Goal: Task Accomplishment & Management: Manage account settings

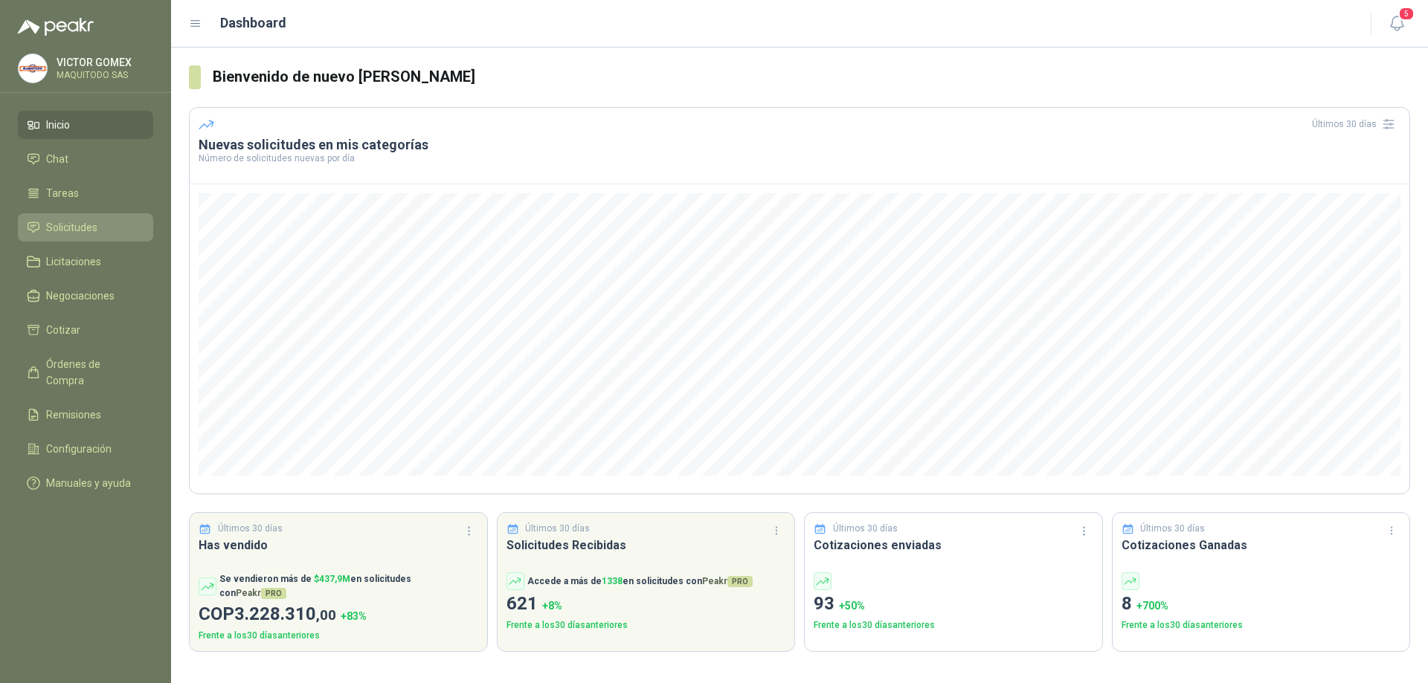
click at [77, 228] on span "Solicitudes" at bounding box center [71, 227] width 51 height 16
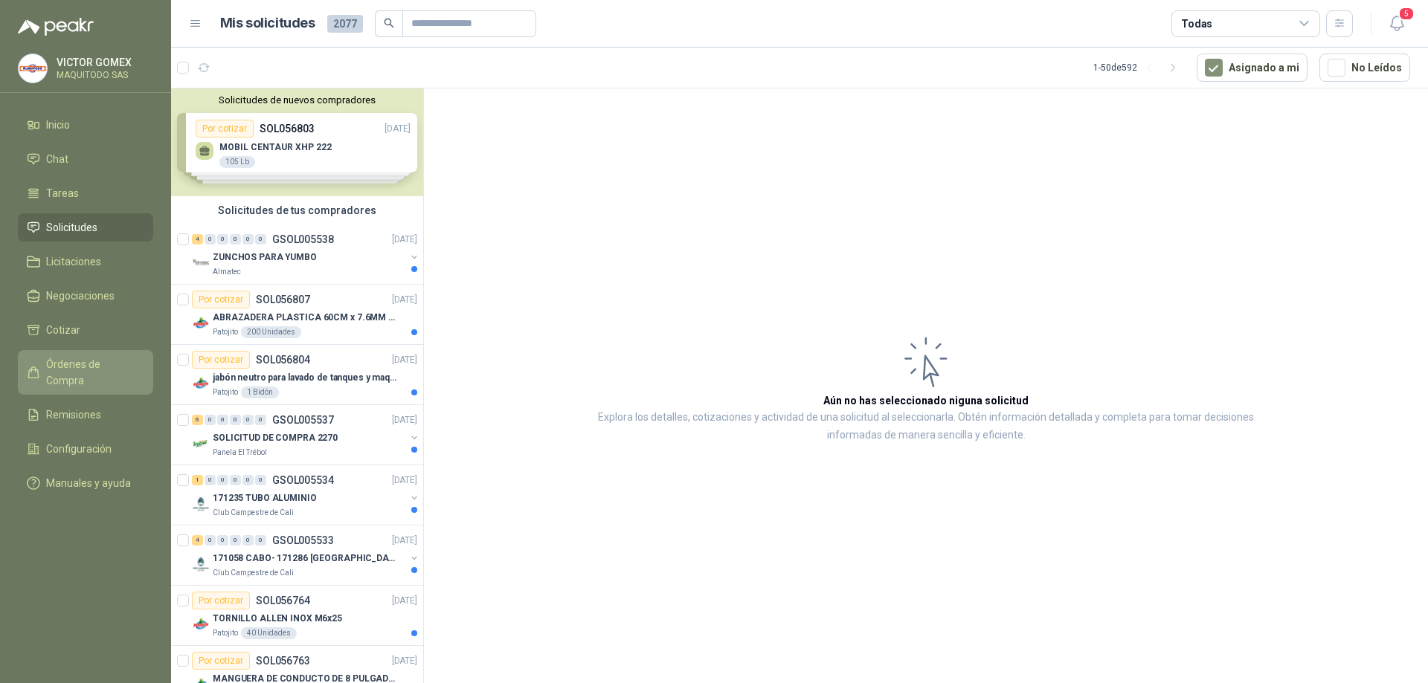
click at [82, 364] on span "Órdenes de Compra" at bounding box center [92, 372] width 93 height 33
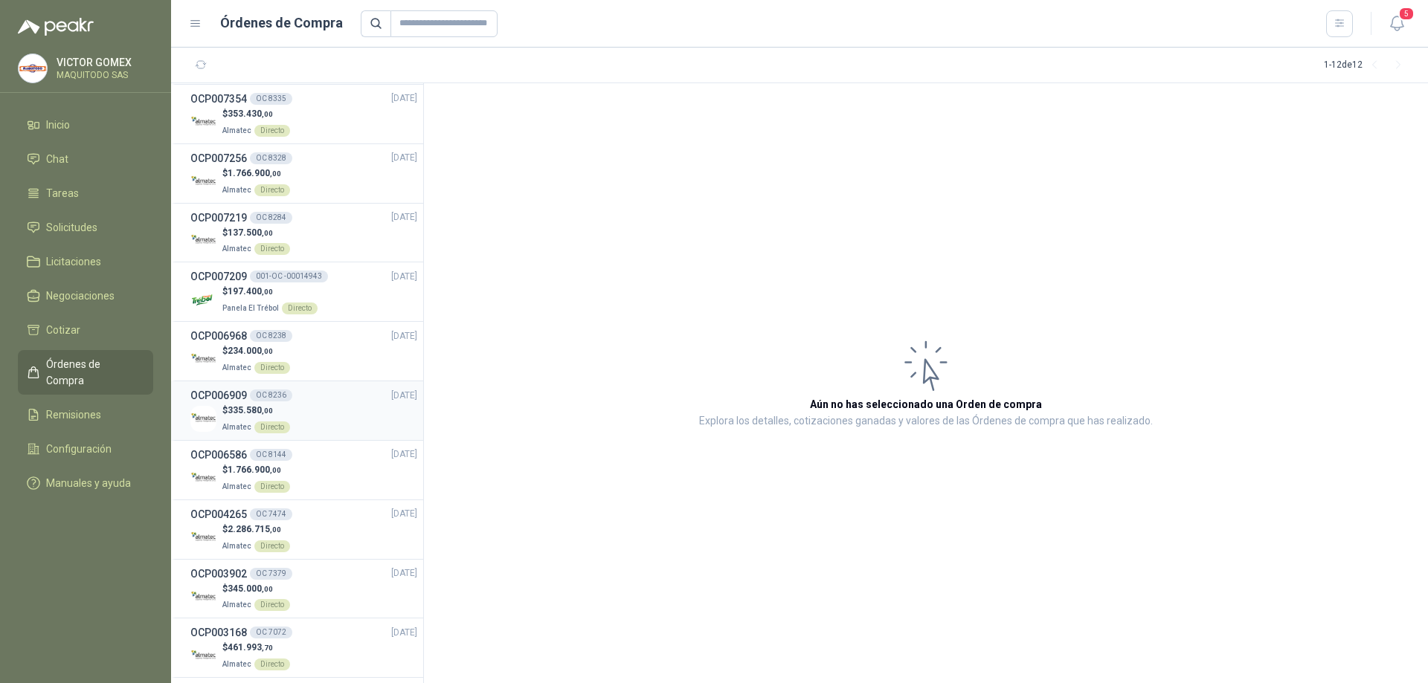
scroll to position [132, 0]
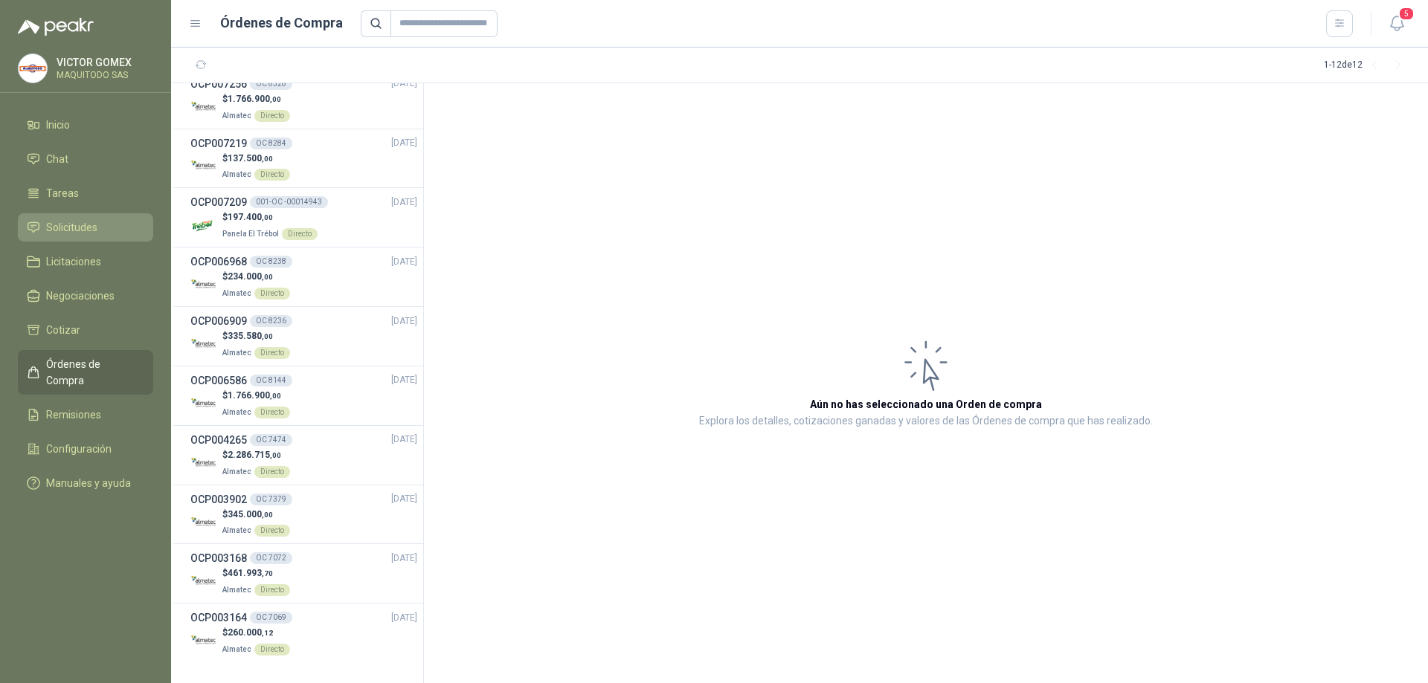
click at [83, 225] on span "Solicitudes" at bounding box center [71, 227] width 51 height 16
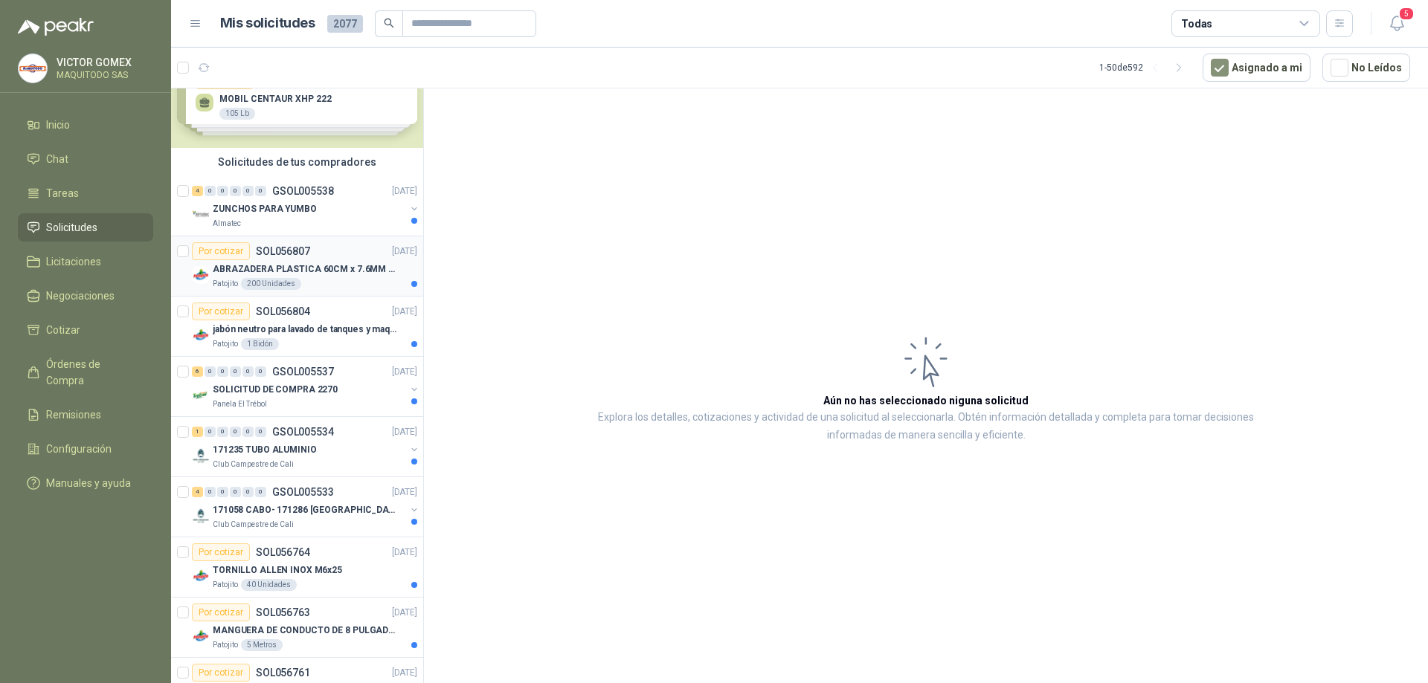
scroll to position [74, 0]
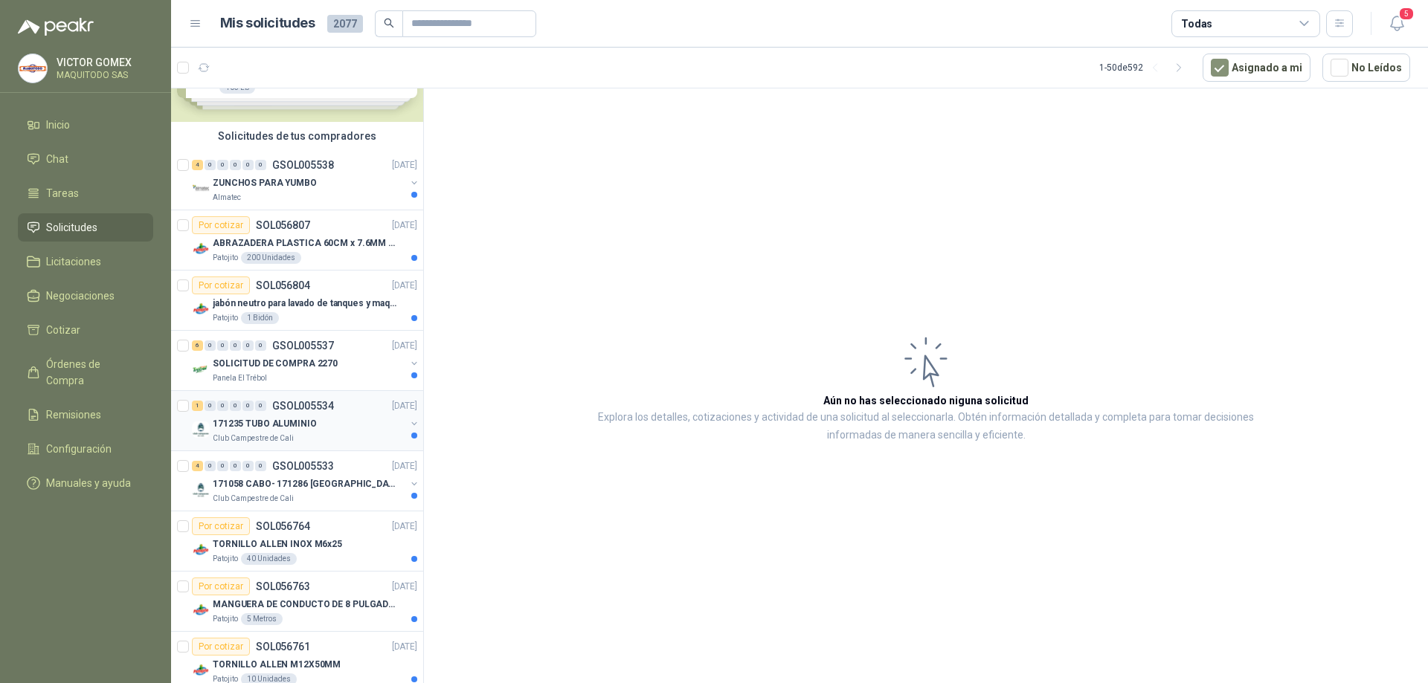
click at [408, 419] on button "button" at bounding box center [414, 424] width 12 height 12
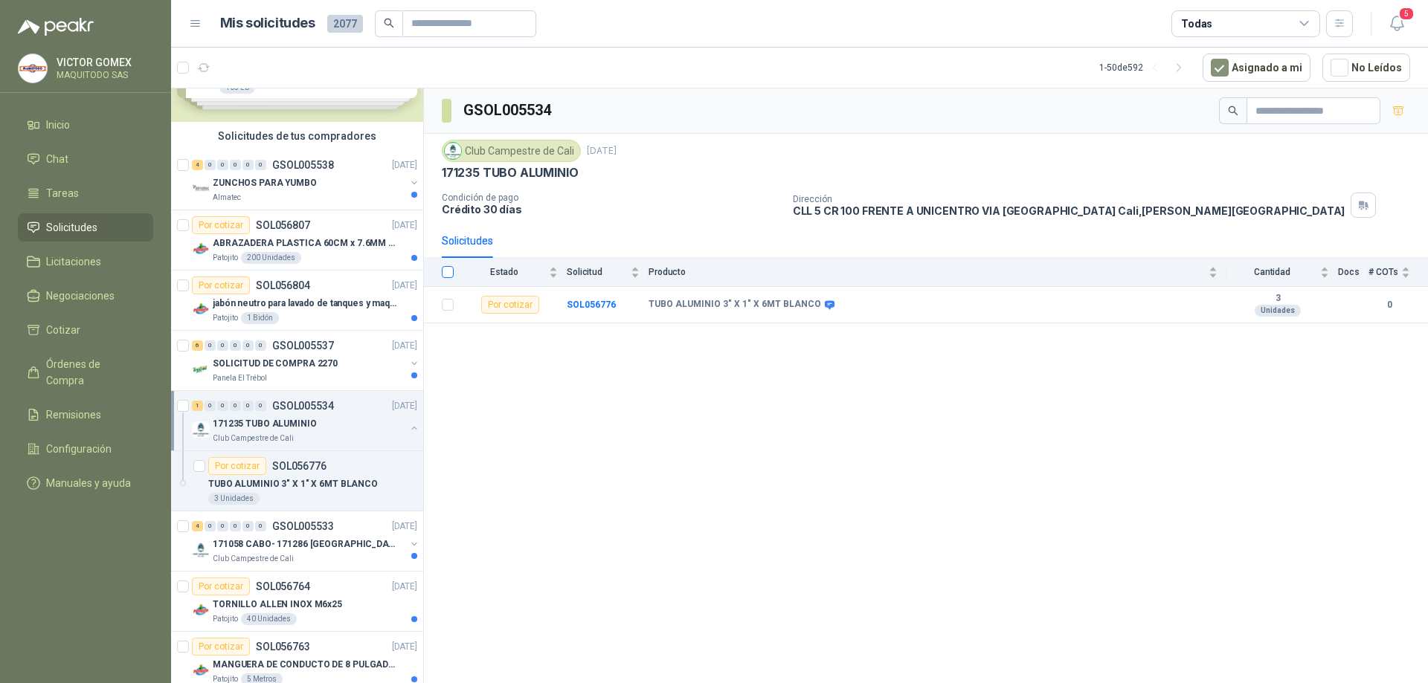
click at [451, 265] on label at bounding box center [448, 272] width 12 height 16
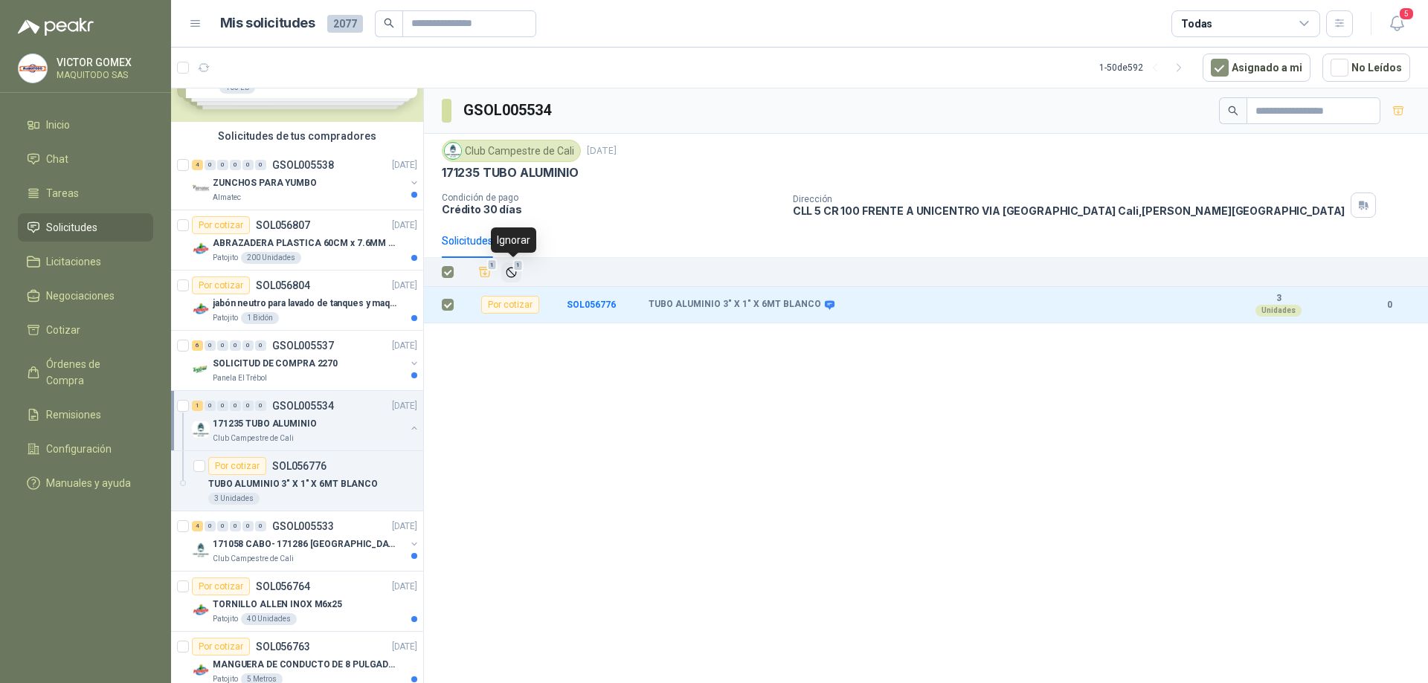
click at [515, 272] on icon "Ignorar" at bounding box center [511, 272] width 13 height 13
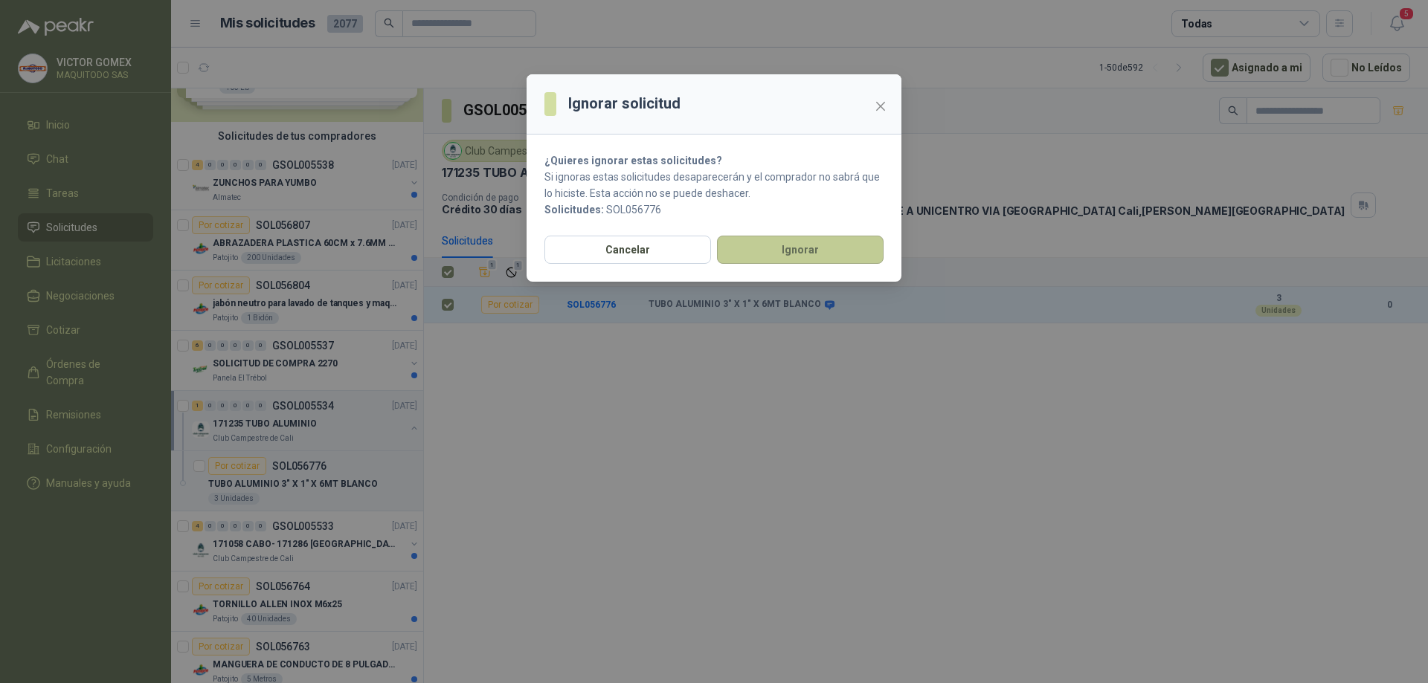
click at [798, 248] on button "Ignorar" at bounding box center [800, 250] width 167 height 28
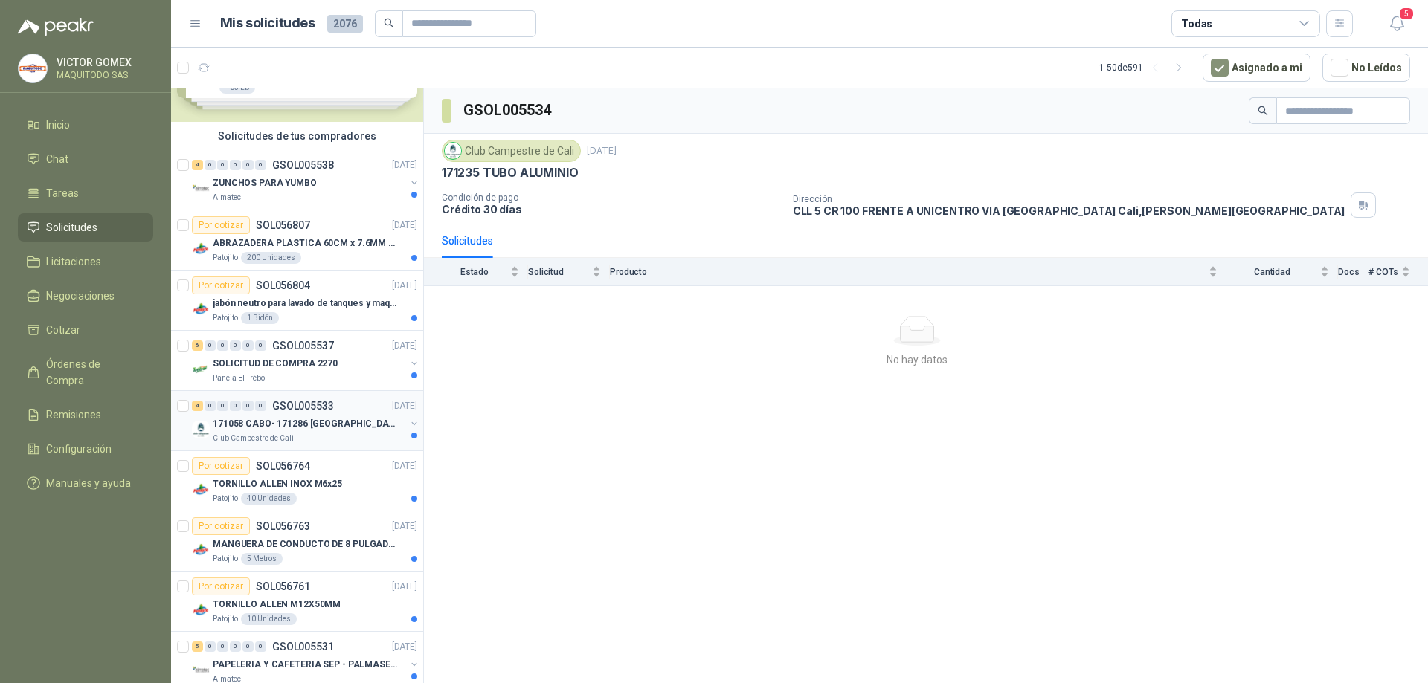
click at [408, 422] on button "button" at bounding box center [414, 424] width 12 height 12
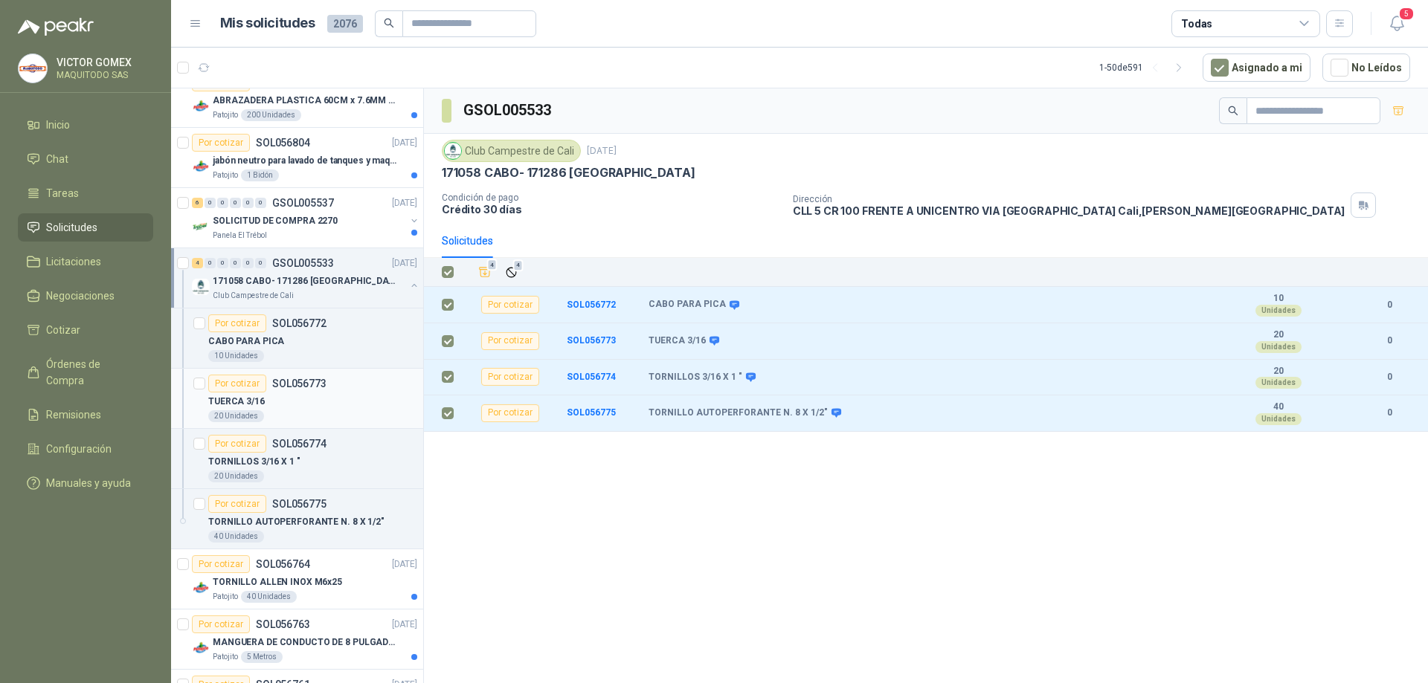
scroll to position [223, 0]
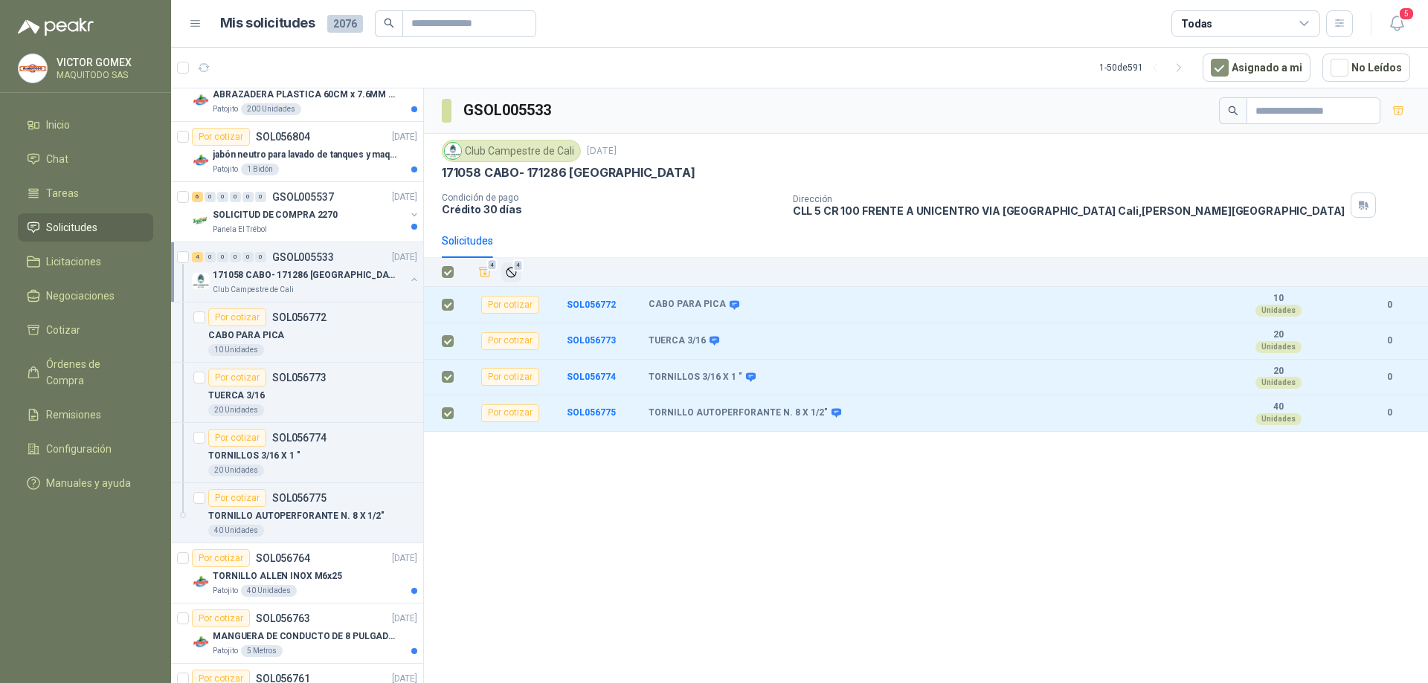
click at [521, 270] on span "4" at bounding box center [518, 266] width 10 height 12
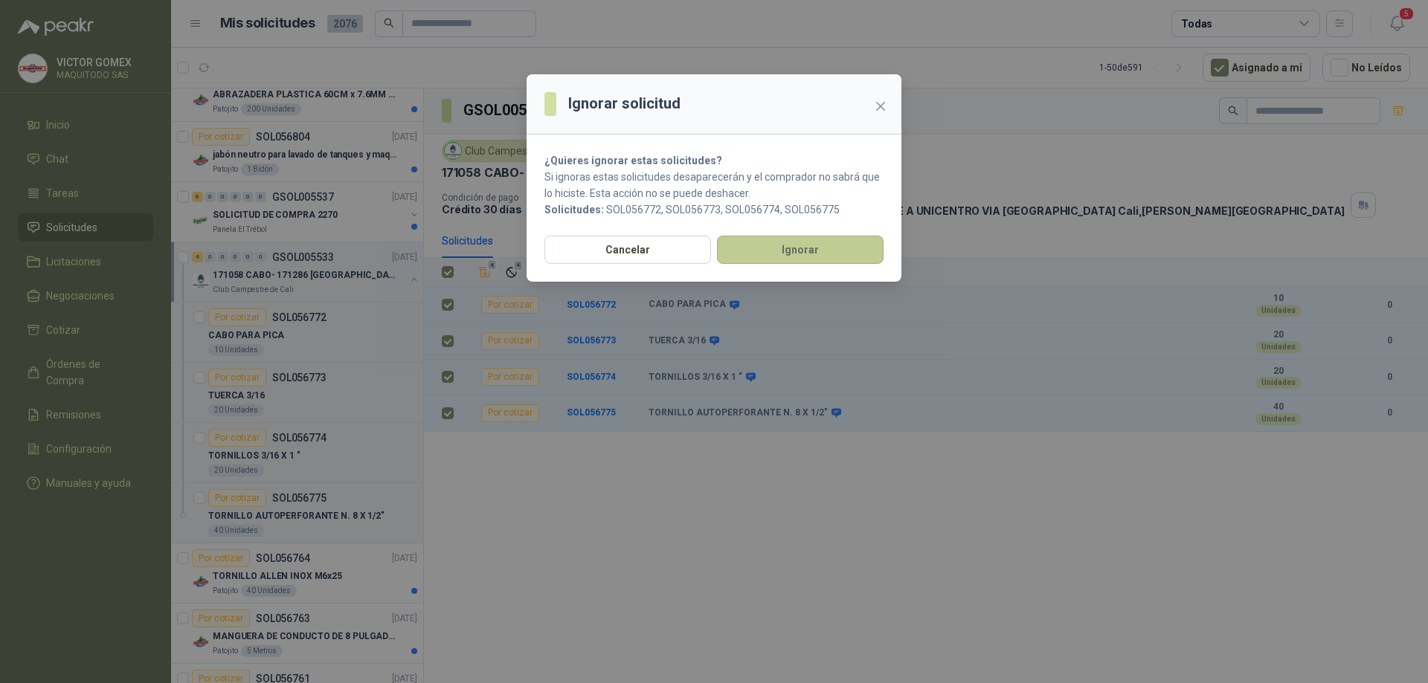
click at [764, 252] on button "Ignorar" at bounding box center [800, 250] width 167 height 28
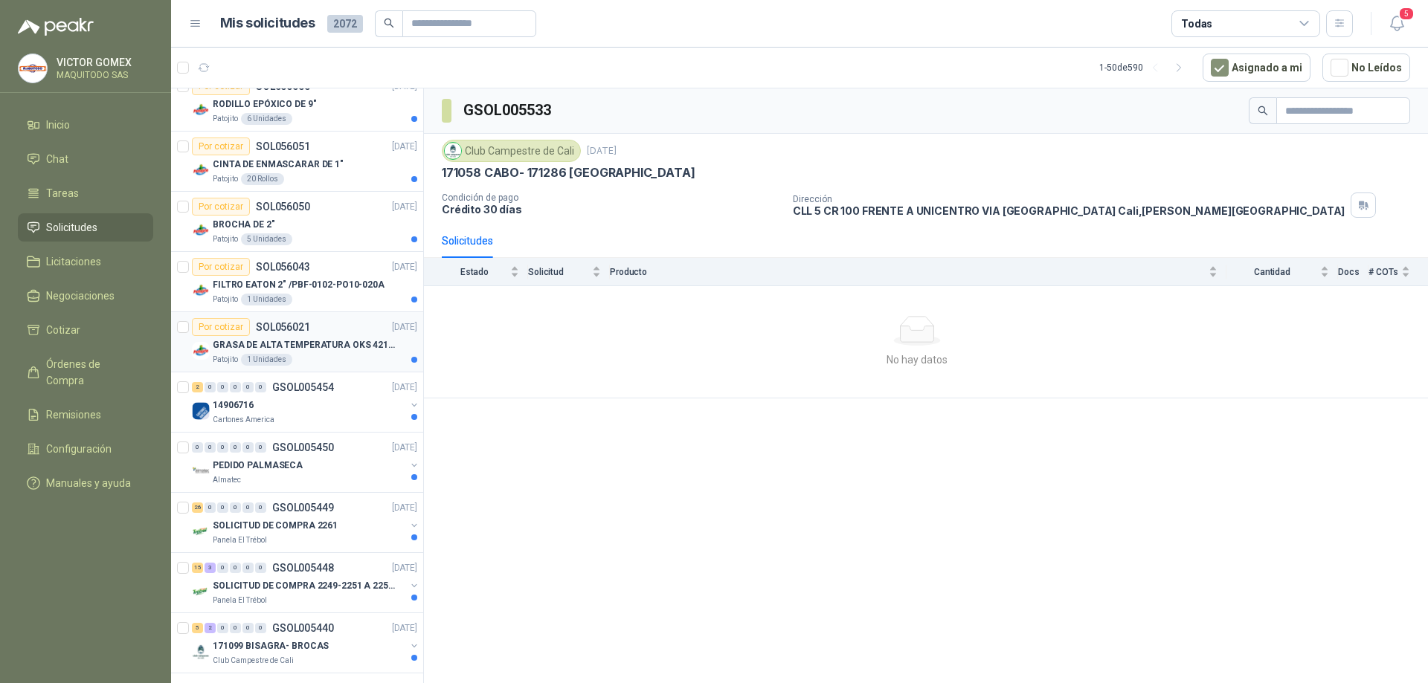
scroll to position [2580, 0]
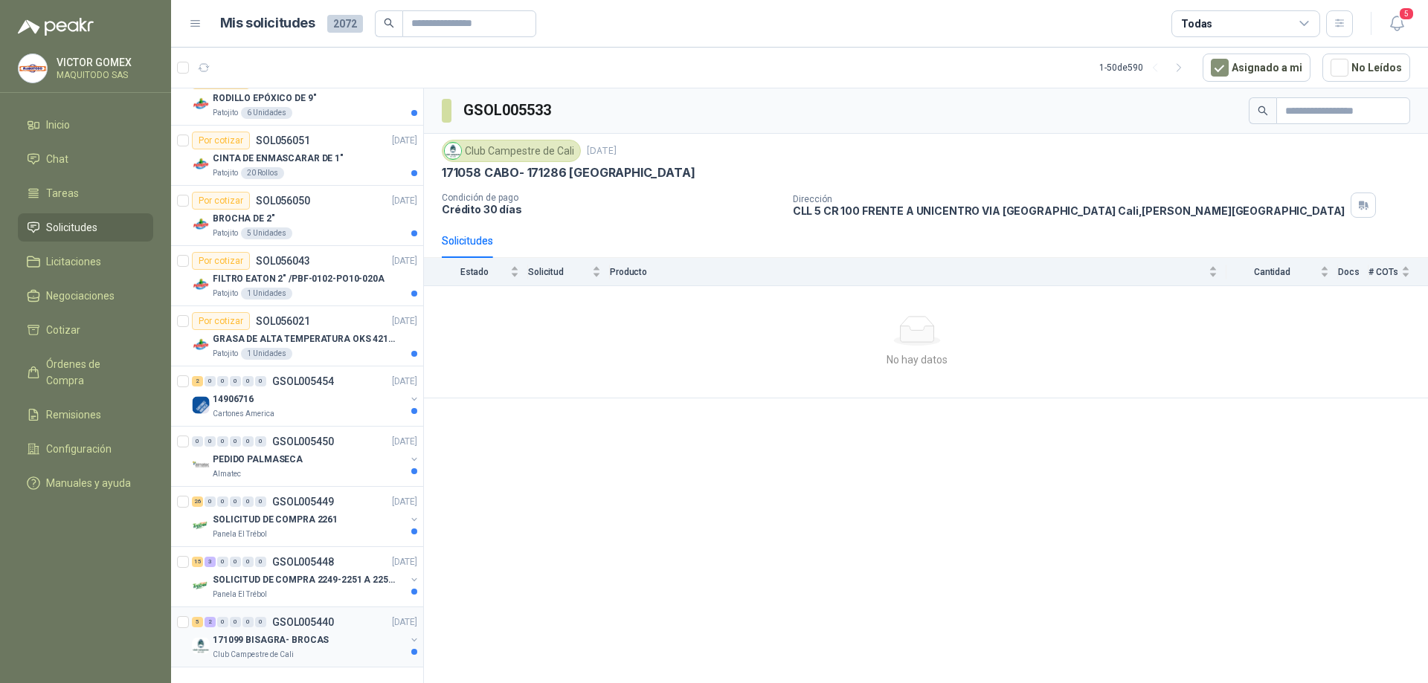
click at [408, 634] on button "button" at bounding box center [414, 640] width 12 height 12
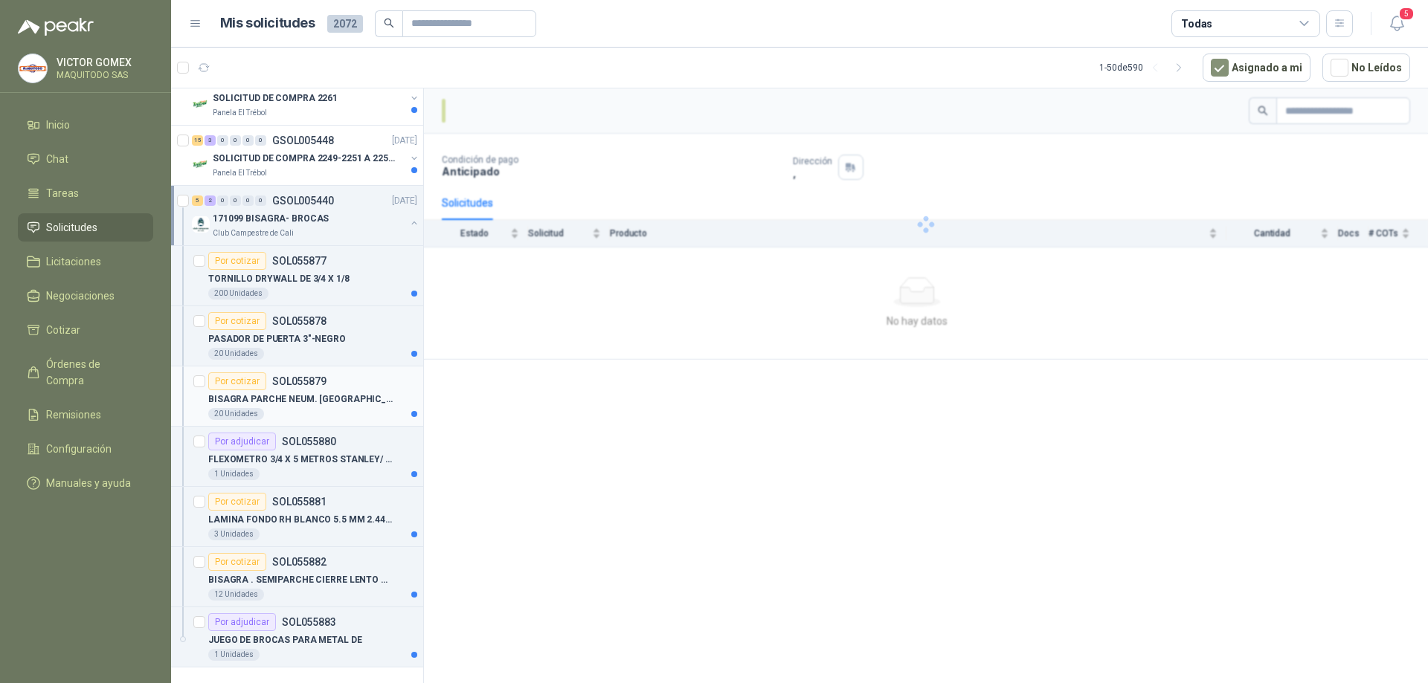
scroll to position [3002, 0]
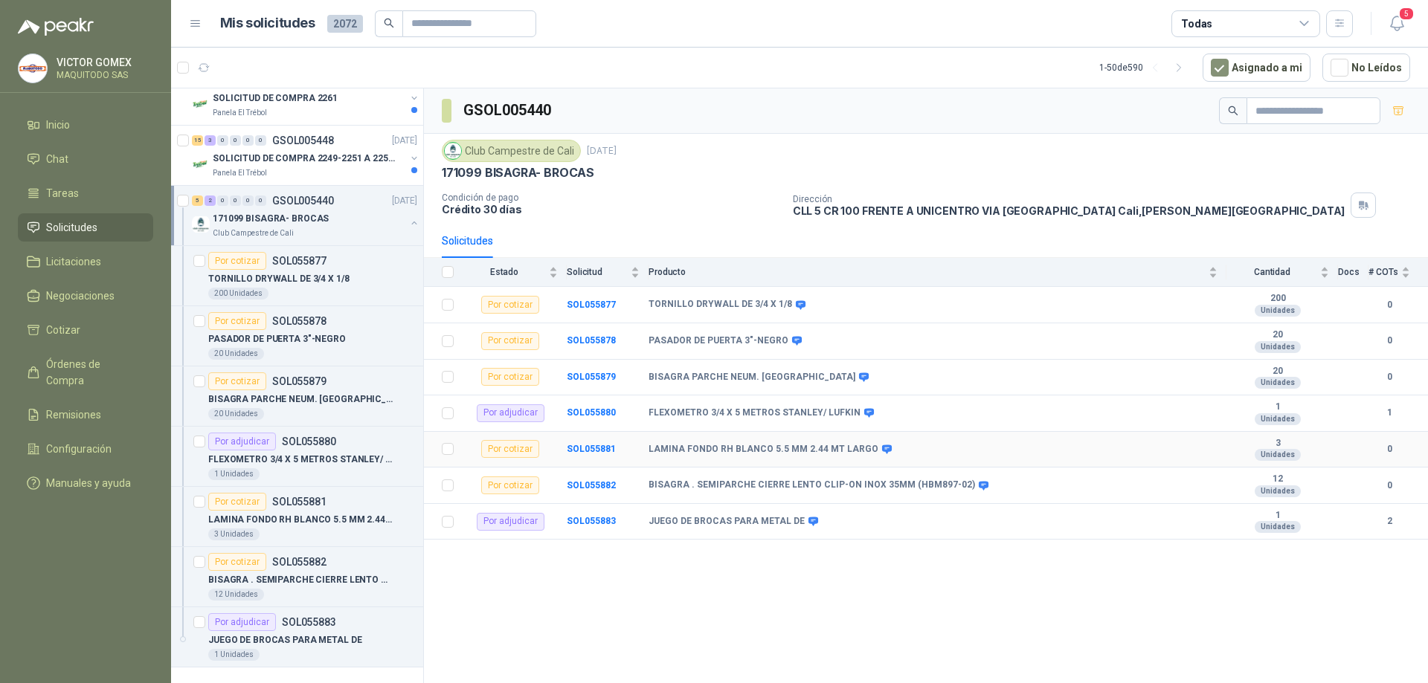
click at [445, 460] on td at bounding box center [443, 450] width 39 height 36
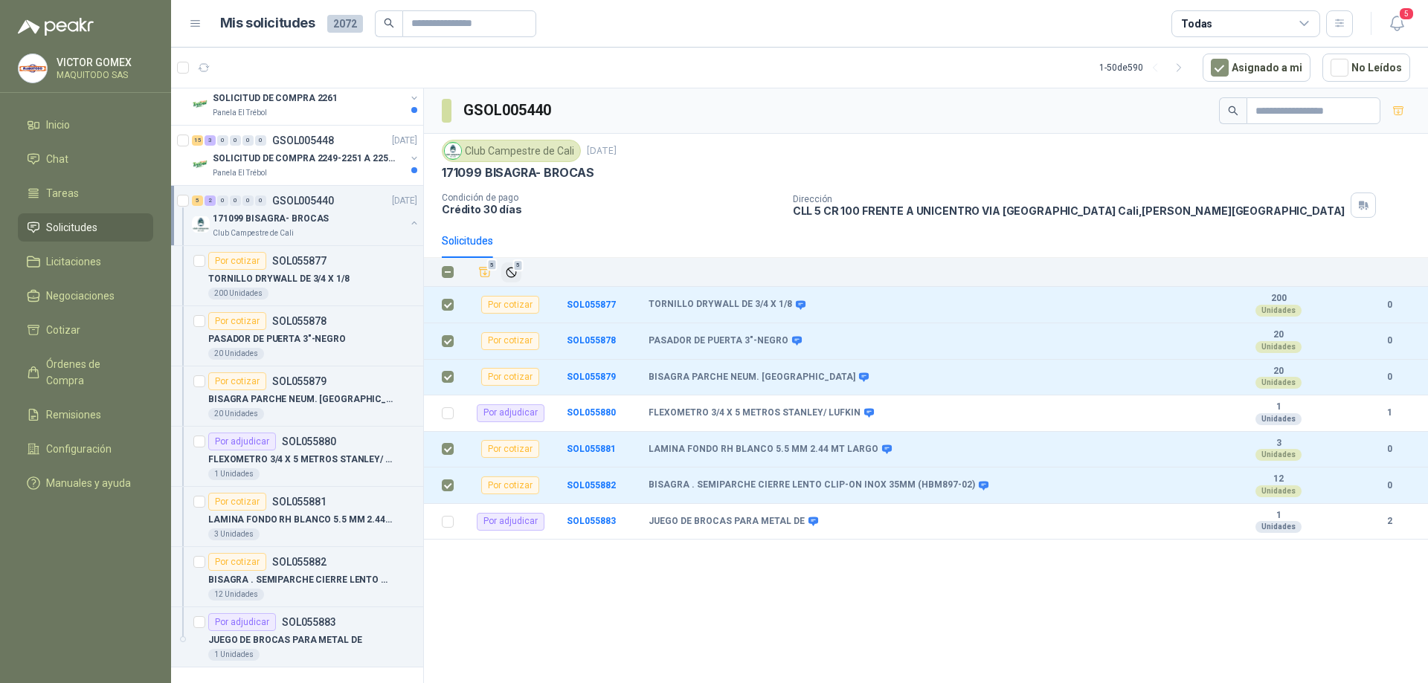
click at [516, 274] on icon "Ignorar" at bounding box center [511, 272] width 13 height 13
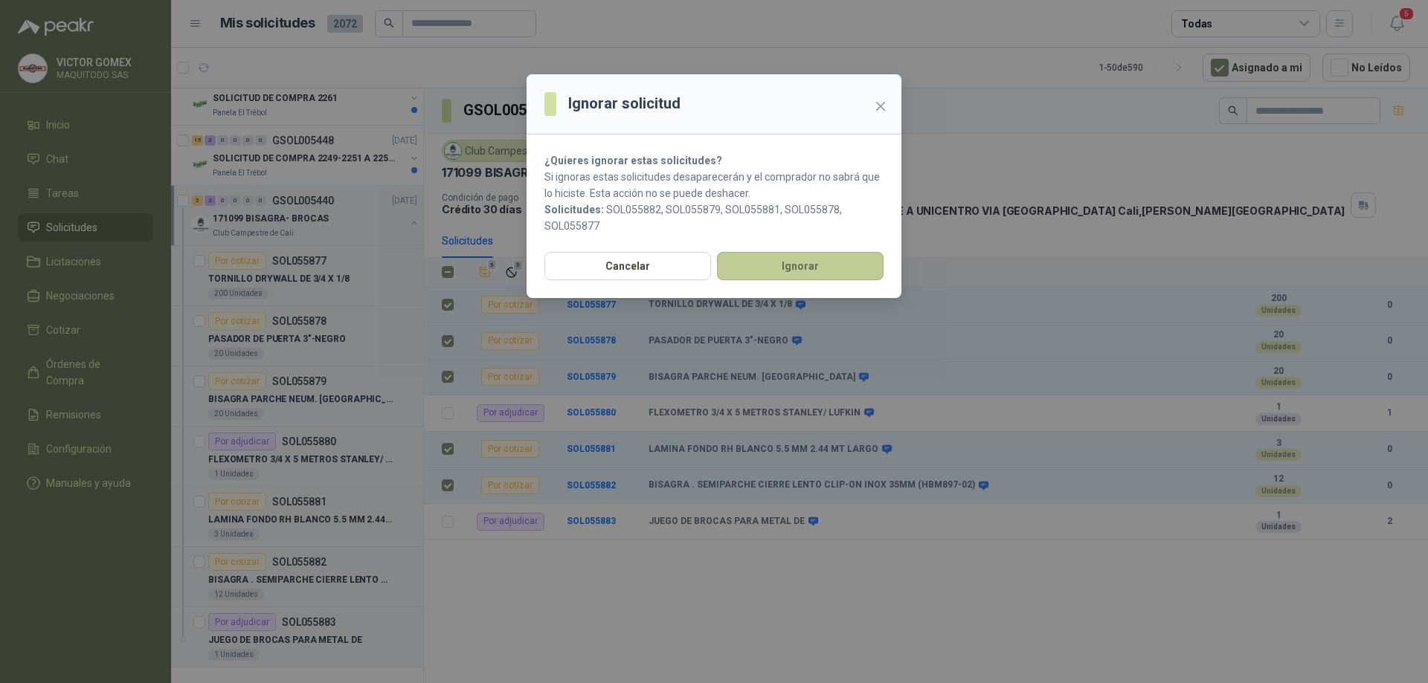
click at [810, 265] on button "Ignorar" at bounding box center [800, 266] width 167 height 28
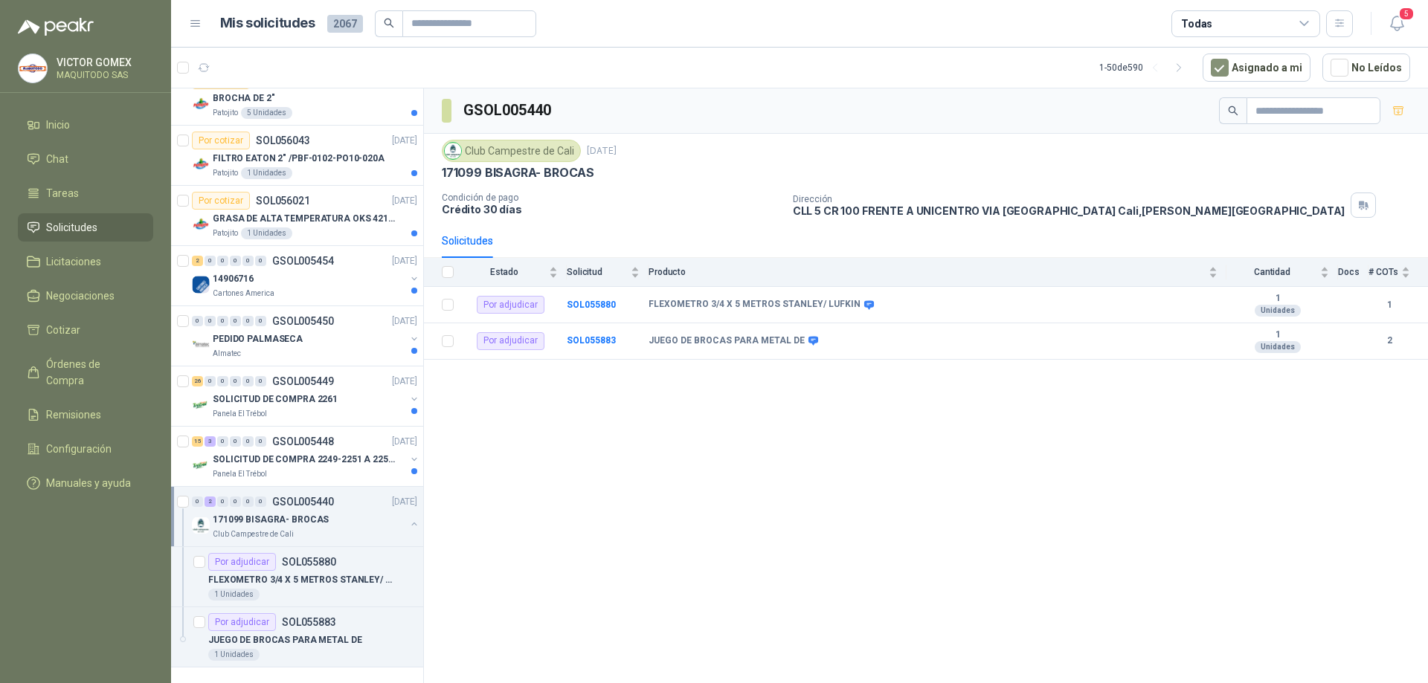
scroll to position [2701, 0]
click at [408, 518] on button "button" at bounding box center [414, 524] width 12 height 12
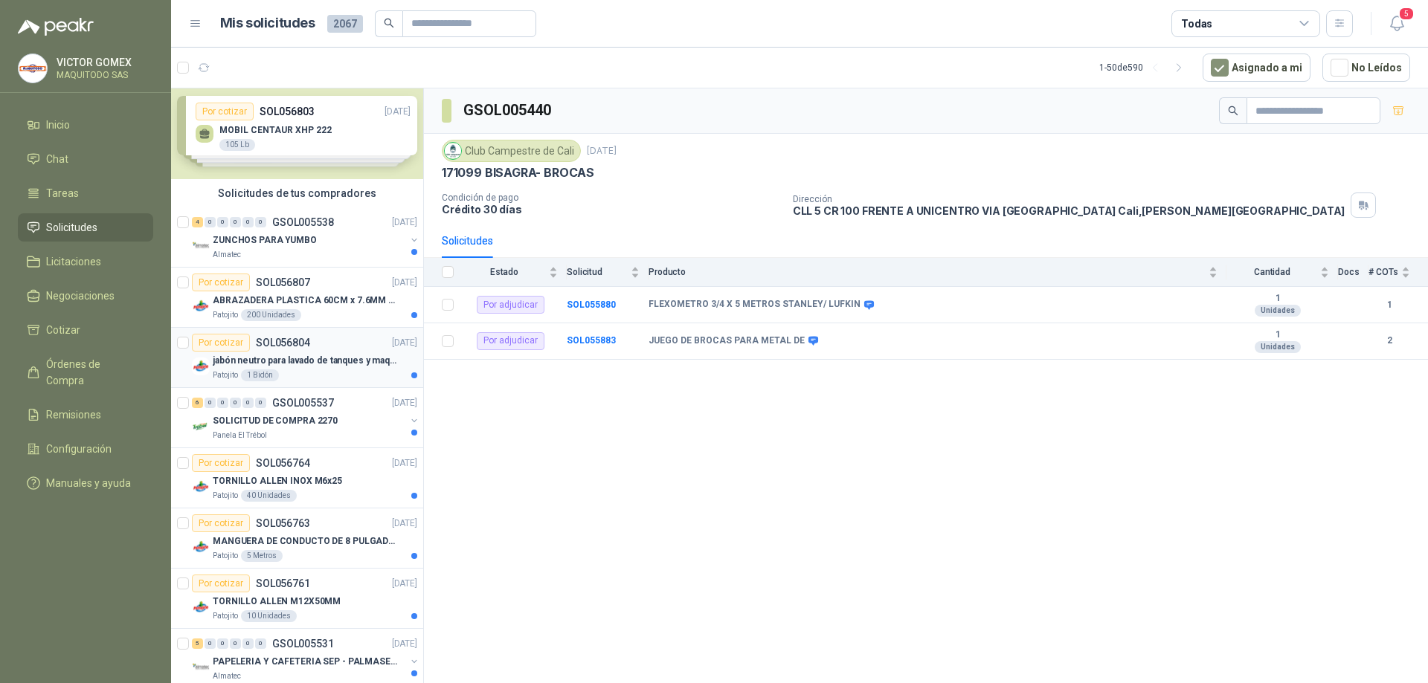
scroll to position [0, 0]
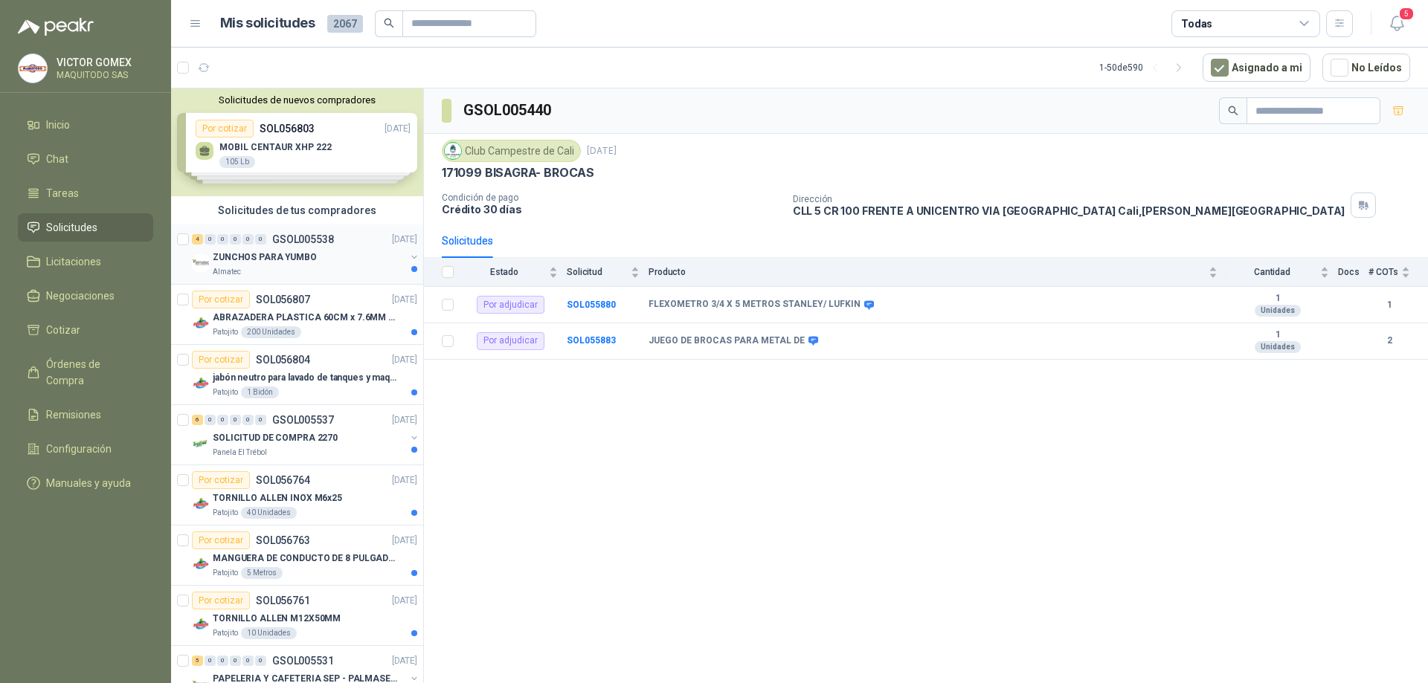
click at [408, 259] on button "button" at bounding box center [414, 257] width 12 height 12
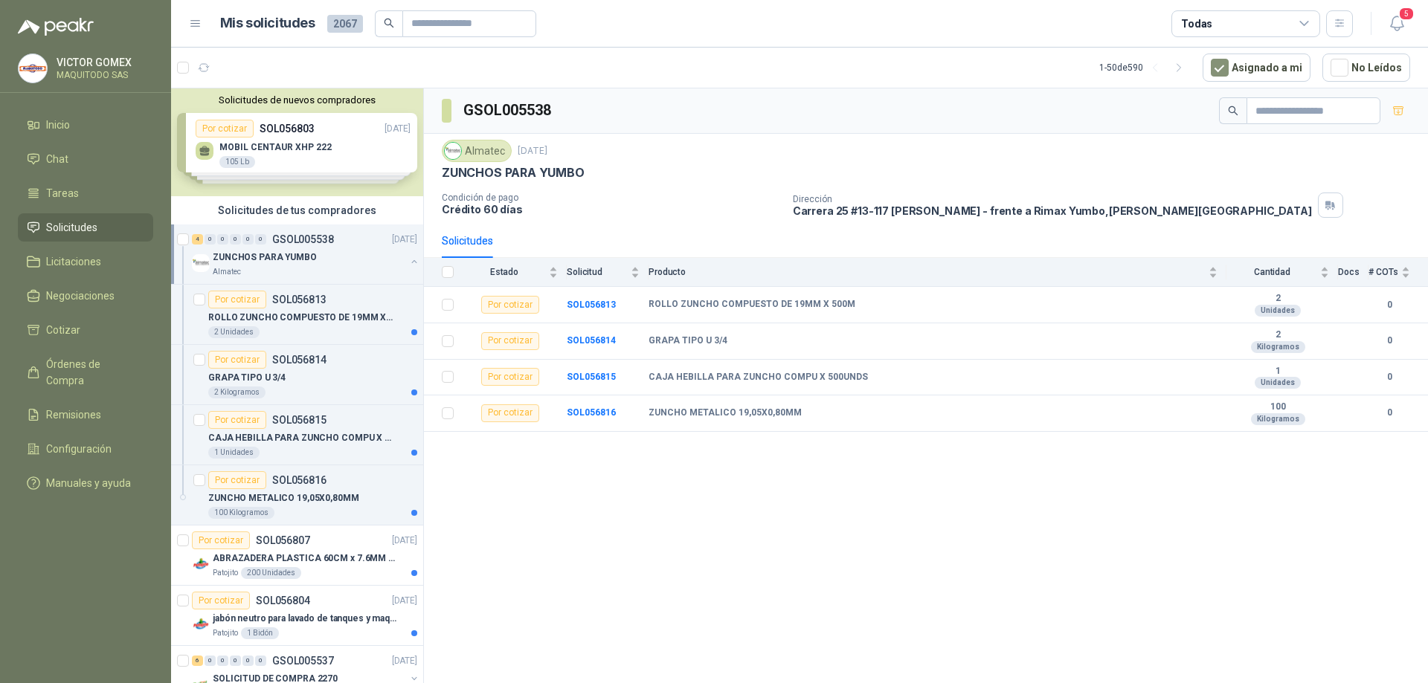
click at [408, 260] on button "button" at bounding box center [414, 262] width 12 height 12
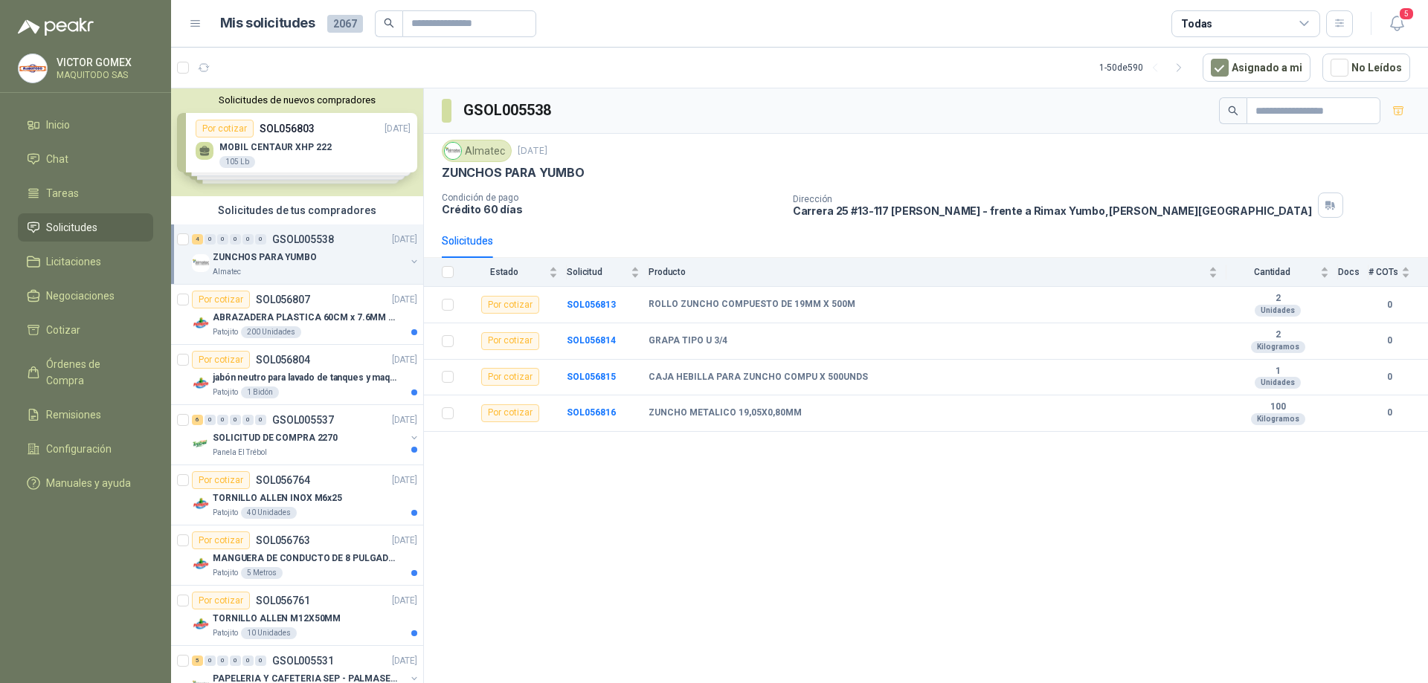
click at [408, 261] on button "button" at bounding box center [414, 262] width 12 height 12
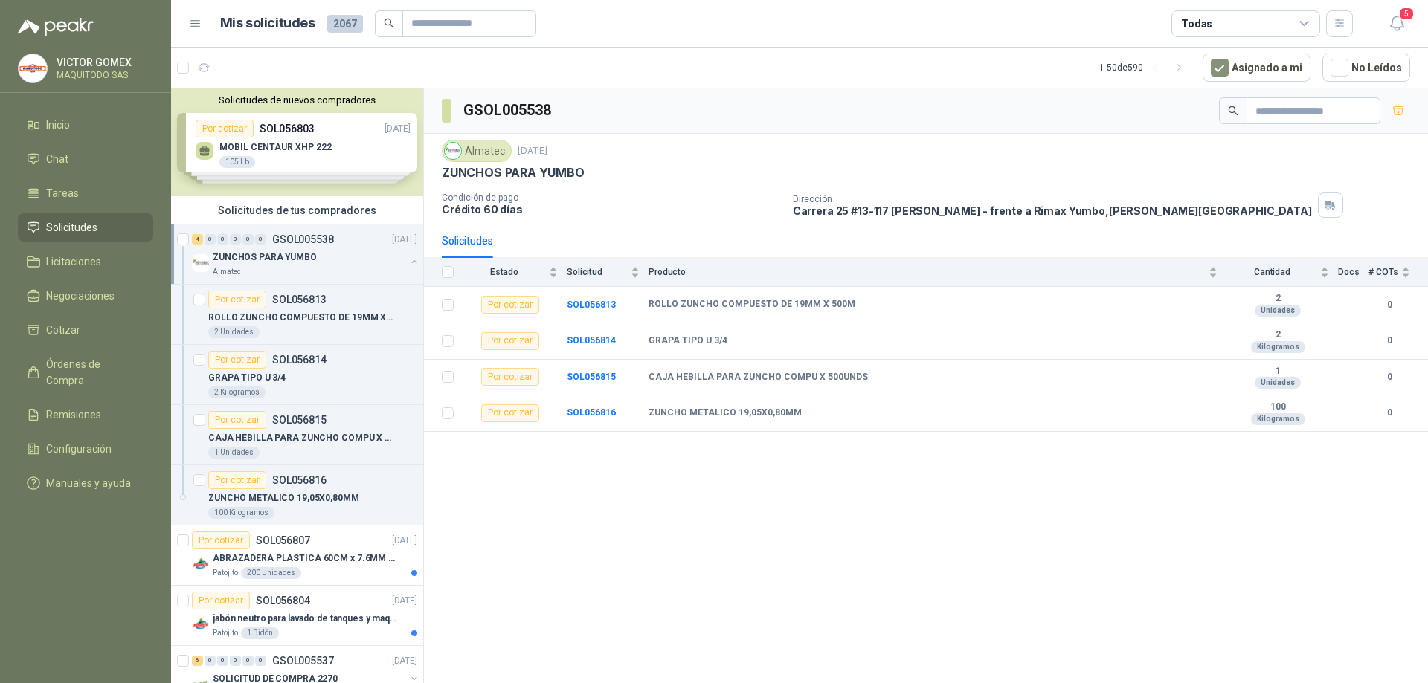
click at [408, 261] on button "button" at bounding box center [414, 262] width 12 height 12
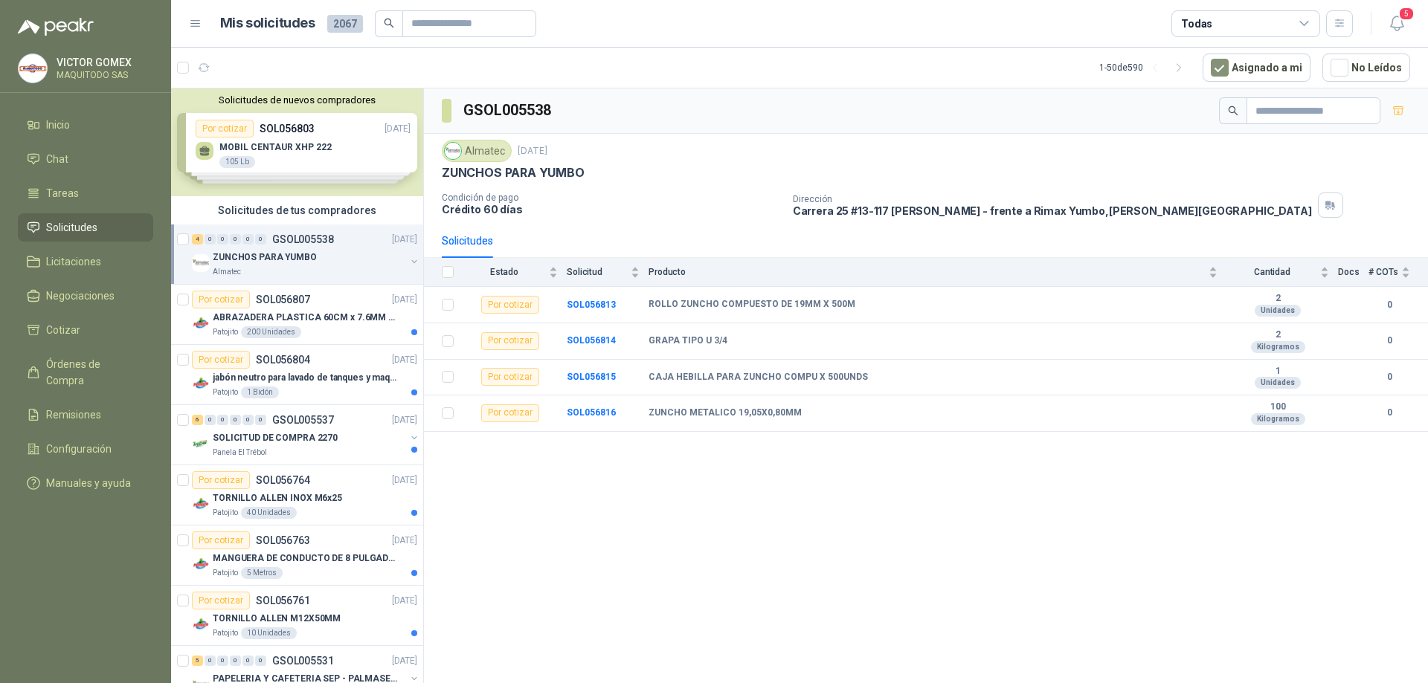
click at [71, 229] on span "Solicitudes" at bounding box center [71, 227] width 51 height 16
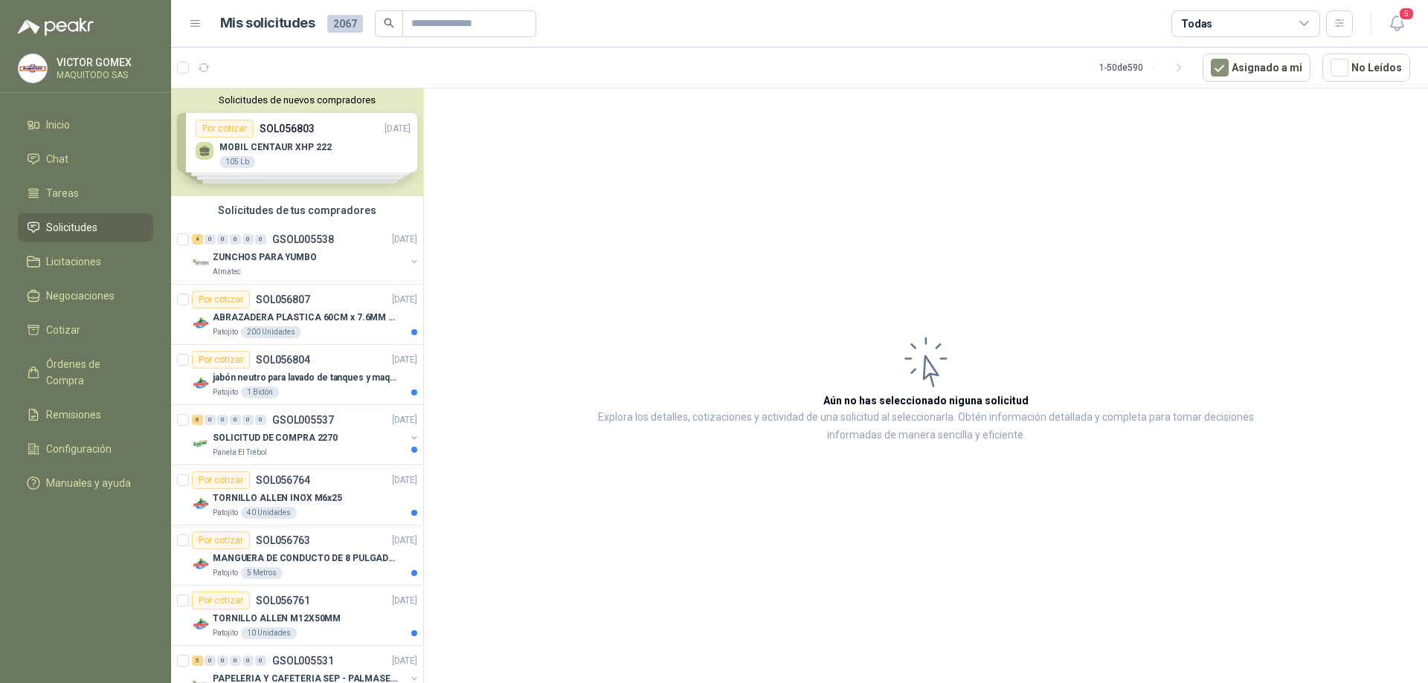
click at [100, 215] on link "Solicitudes" at bounding box center [85, 227] width 135 height 28
click at [90, 225] on span "Solicitudes" at bounding box center [71, 227] width 51 height 16
click at [76, 258] on span "Licitaciones" at bounding box center [73, 262] width 55 height 16
click at [94, 214] on link "Solicitudes" at bounding box center [85, 227] width 135 height 28
click at [69, 202] on link "Tareas" at bounding box center [85, 193] width 135 height 28
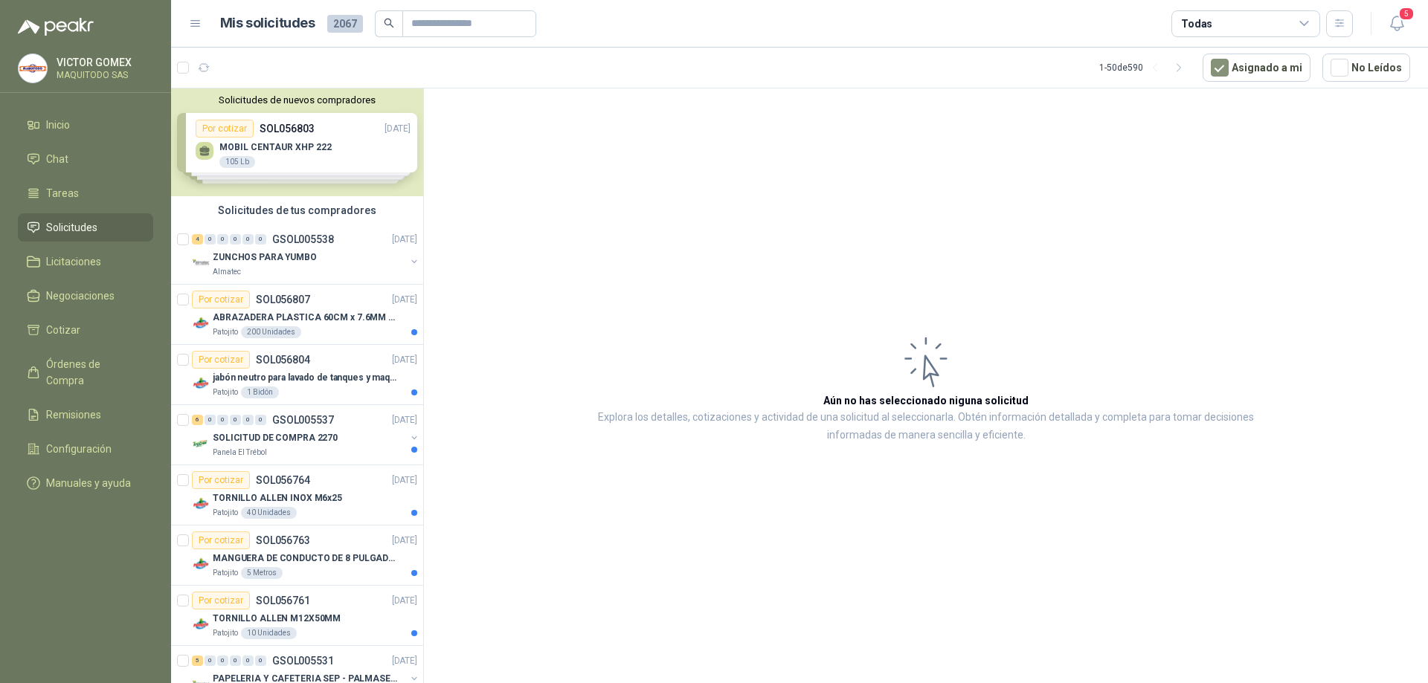
click at [88, 232] on span "Solicitudes" at bounding box center [71, 227] width 51 height 16
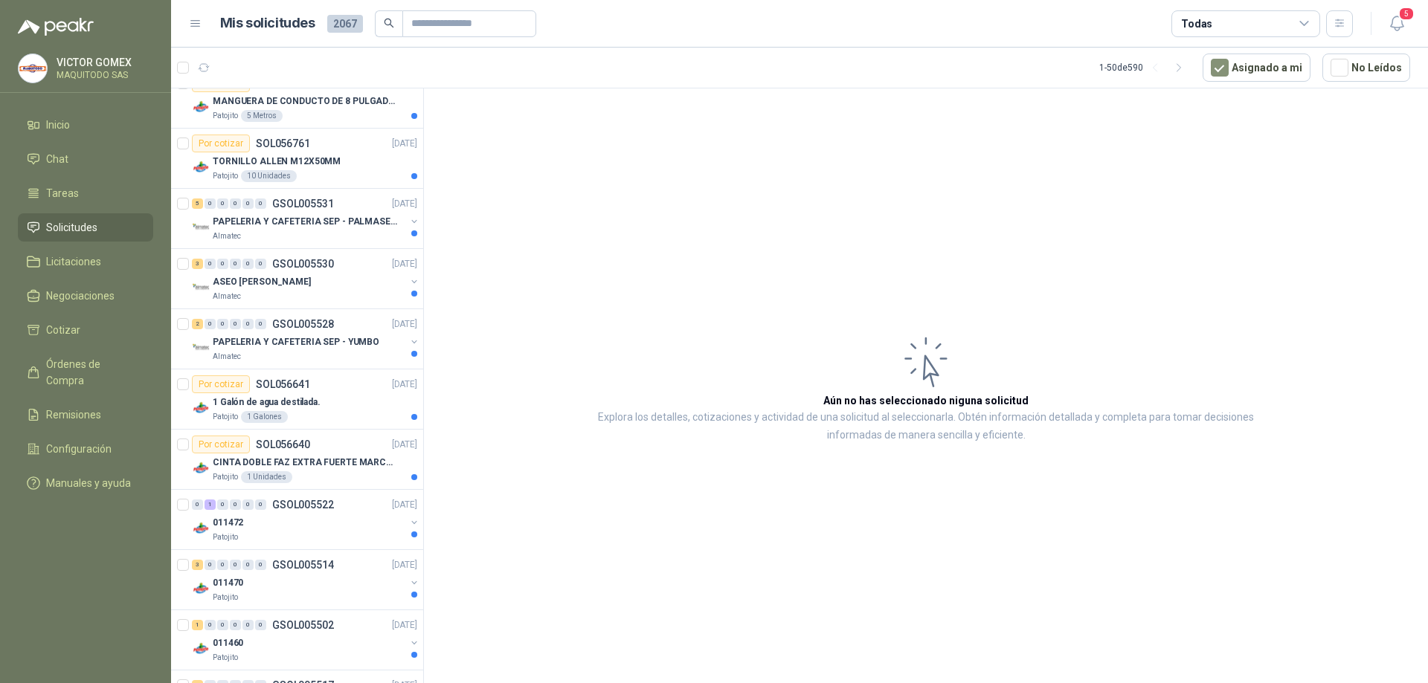
scroll to position [424, 0]
